Goal: Information Seeking & Learning: Find specific fact

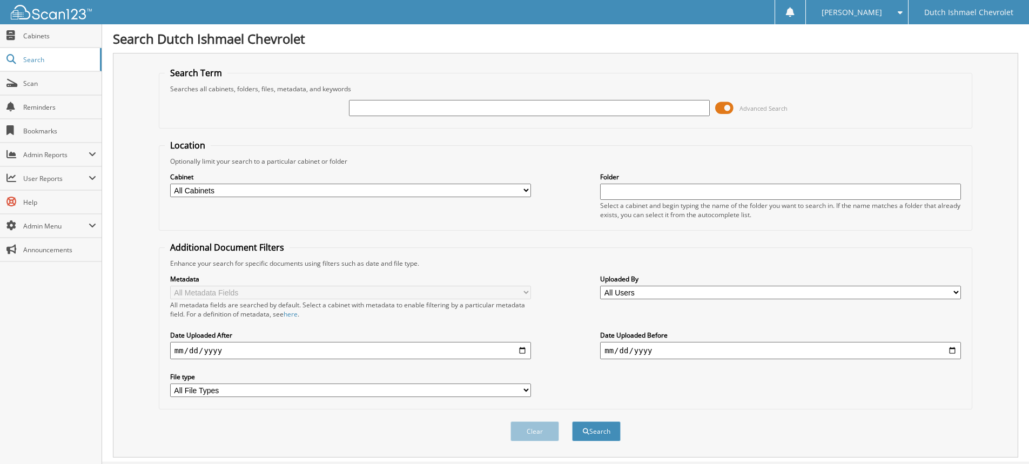
click at [402, 104] on input "text" at bounding box center [529, 108] width 361 height 16
type input "[PERSON_NAME]"
click at [572, 421] on button "Search" at bounding box center [596, 431] width 49 height 20
click at [527, 188] on select "All Cabinets ACCOUNTS PAYABLE ACCOUNTS RECEIVABLE BANK RECS CAR DEALS CASHIER R…" at bounding box center [350, 190] width 361 height 13
select select "4607"
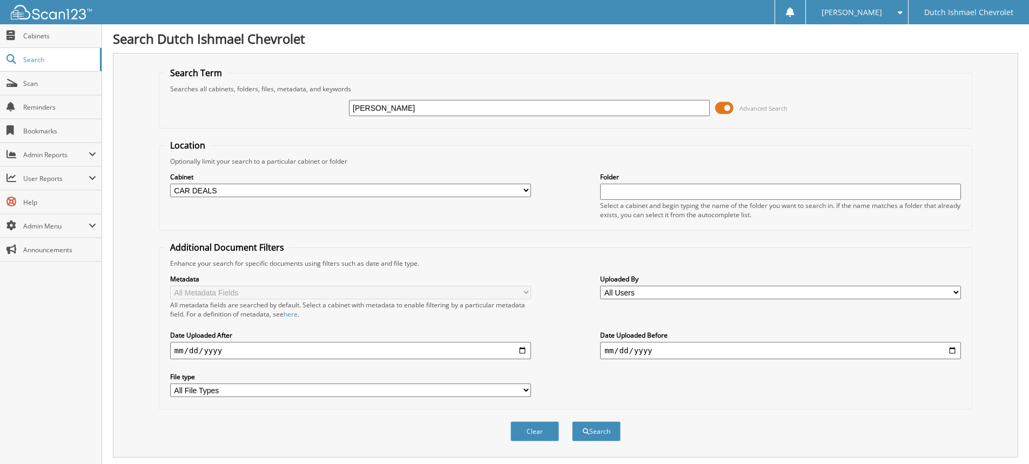
click at [170, 184] on select "All Cabinets ACCOUNTS PAYABLE ACCOUNTS RECEIVABLE BANK RECS CAR DEALS CASHIER R…" at bounding box center [350, 190] width 361 height 13
click at [524, 350] on input "date" at bounding box center [350, 350] width 361 height 17
type input "[DATE]"
click at [606, 432] on button "Search" at bounding box center [596, 431] width 49 height 20
click at [667, 193] on input "text" at bounding box center [780, 192] width 361 height 16
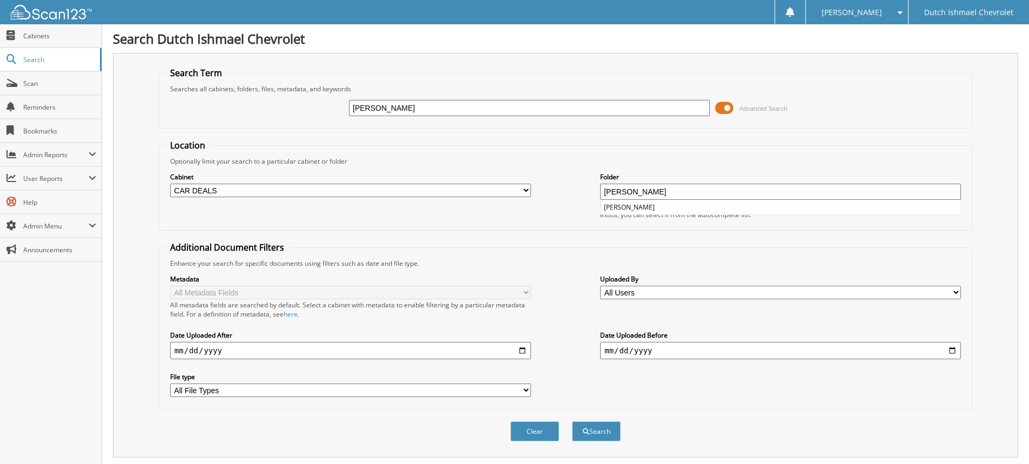
type input "[PERSON_NAME]"
click at [526, 391] on select "All File Types CSV DOC MSG PDF TSV TXT XLS" at bounding box center [350, 389] width 361 height 13
click at [583, 388] on div "Metadata All Metadata Fields All metadata fields are searched by default. Selec…" at bounding box center [565, 336] width 801 height 136
click at [641, 290] on select "All Users Amy Parker Brandon Coyle Charity Littleton Christy Shaw DEBBIE CONKRI…" at bounding box center [780, 292] width 361 height 13
click at [902, 10] on span at bounding box center [897, 13] width 10 height 8
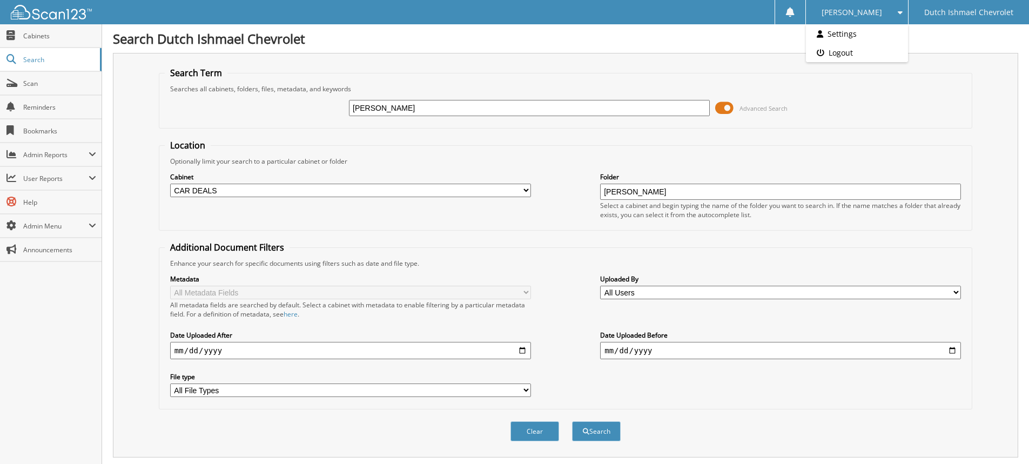
click at [1002, 120] on div "Search Term Searches all cabinets, folders, files, metadata, and keywords WILLI…" at bounding box center [565, 255] width 905 height 404
click at [954, 290] on select "All Users Amy Parker Brandon Coyle Charity Littleton Christy Shaw DEBBIE CONKRI…" at bounding box center [780, 292] width 361 height 13
select select "30585"
click at [600, 286] on select "All Users Amy Parker Brandon Coyle Charity Littleton Christy Shaw DEBBIE CONKRI…" at bounding box center [780, 292] width 361 height 13
click at [598, 432] on button "Search" at bounding box center [596, 431] width 49 height 20
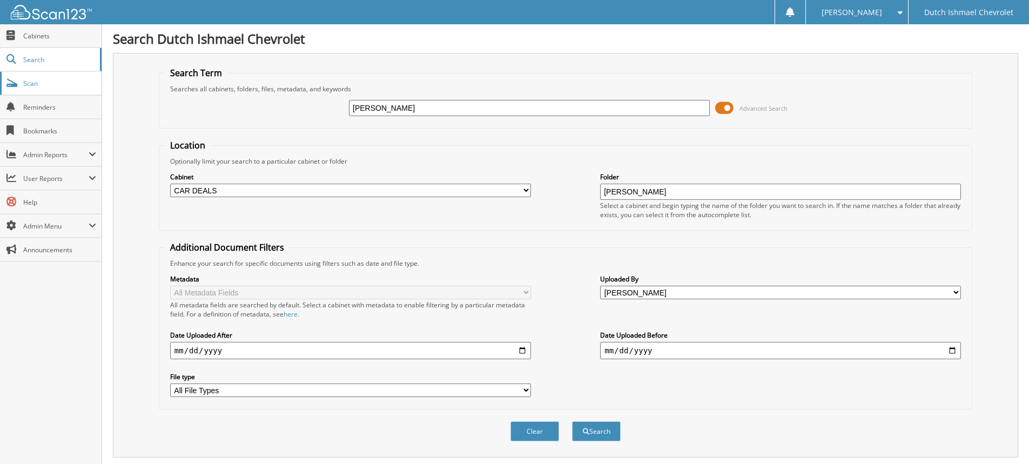
click at [39, 85] on span "Scan" at bounding box center [59, 83] width 73 height 9
click at [26, 59] on span "Search" at bounding box center [58, 59] width 71 height 9
click at [47, 82] on span "Scan" at bounding box center [59, 83] width 73 height 9
select select "30585"
drag, startPoint x: 435, startPoint y: 113, endPoint x: 329, endPoint y: 114, distance: 105.3
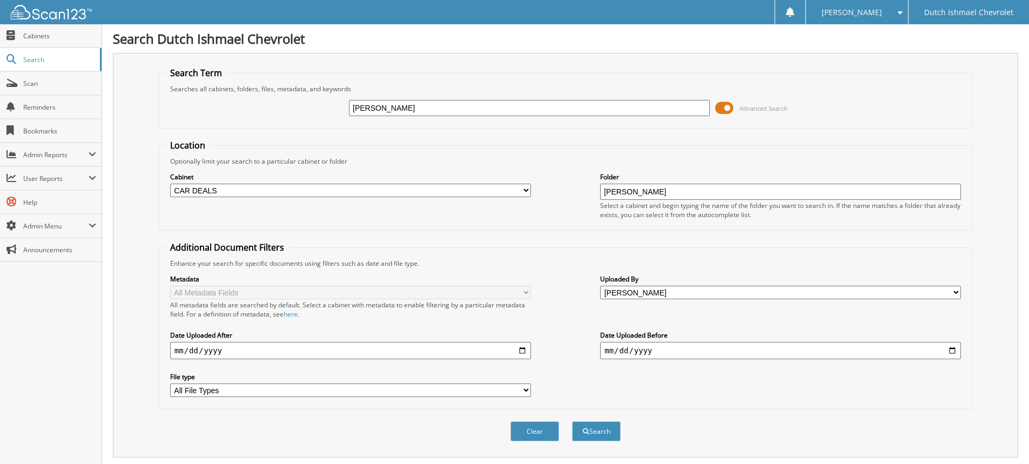
click at [329, 114] on div "WILLIAM E JOHNSON Advanced Search" at bounding box center [565, 107] width 801 height 29
click at [44, 32] on span "Cabinets" at bounding box center [59, 35] width 73 height 9
